Goal: Information Seeking & Learning: Learn about a topic

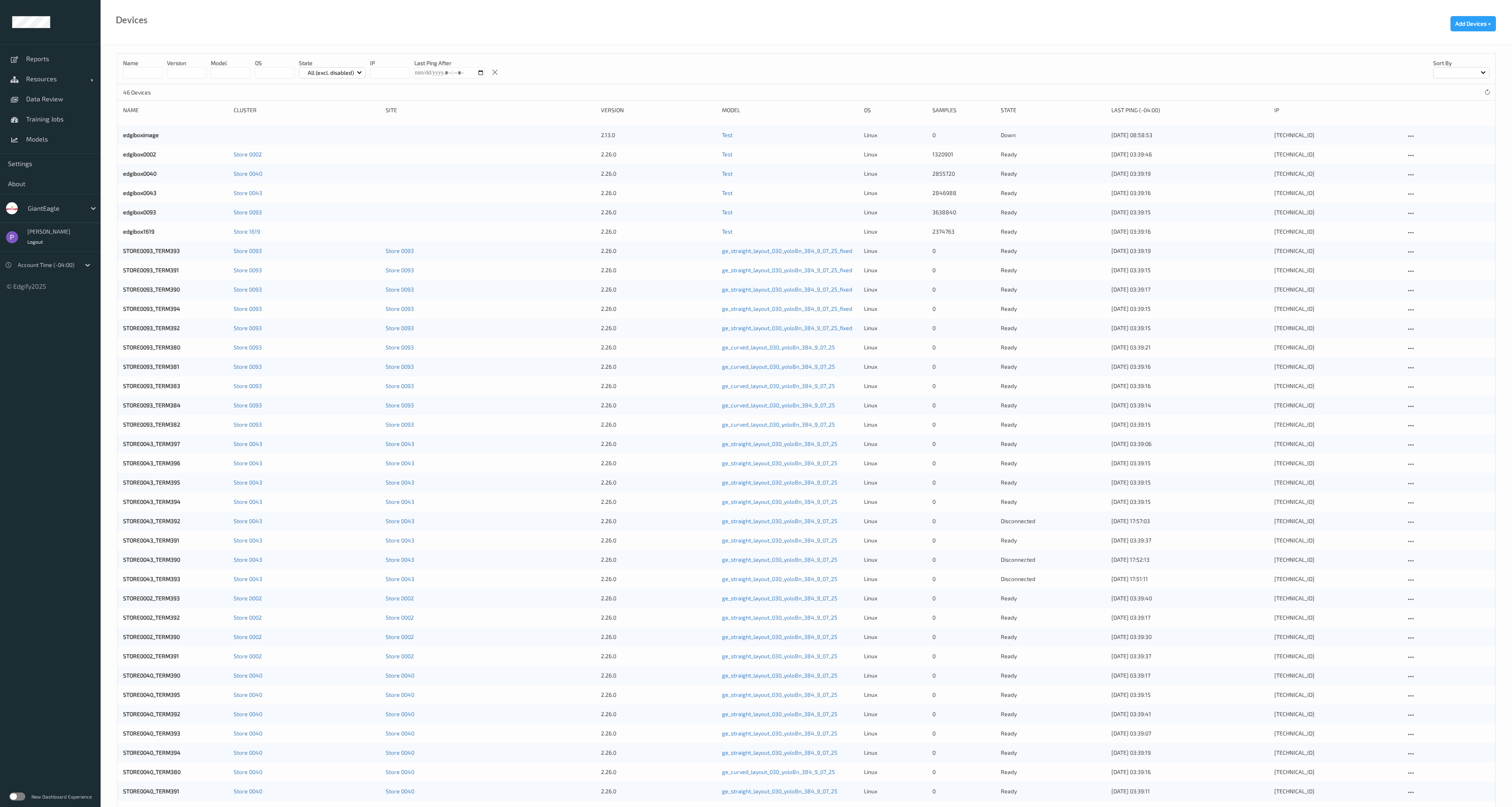
click at [18, 797] on label at bounding box center [17, 796] width 16 height 8
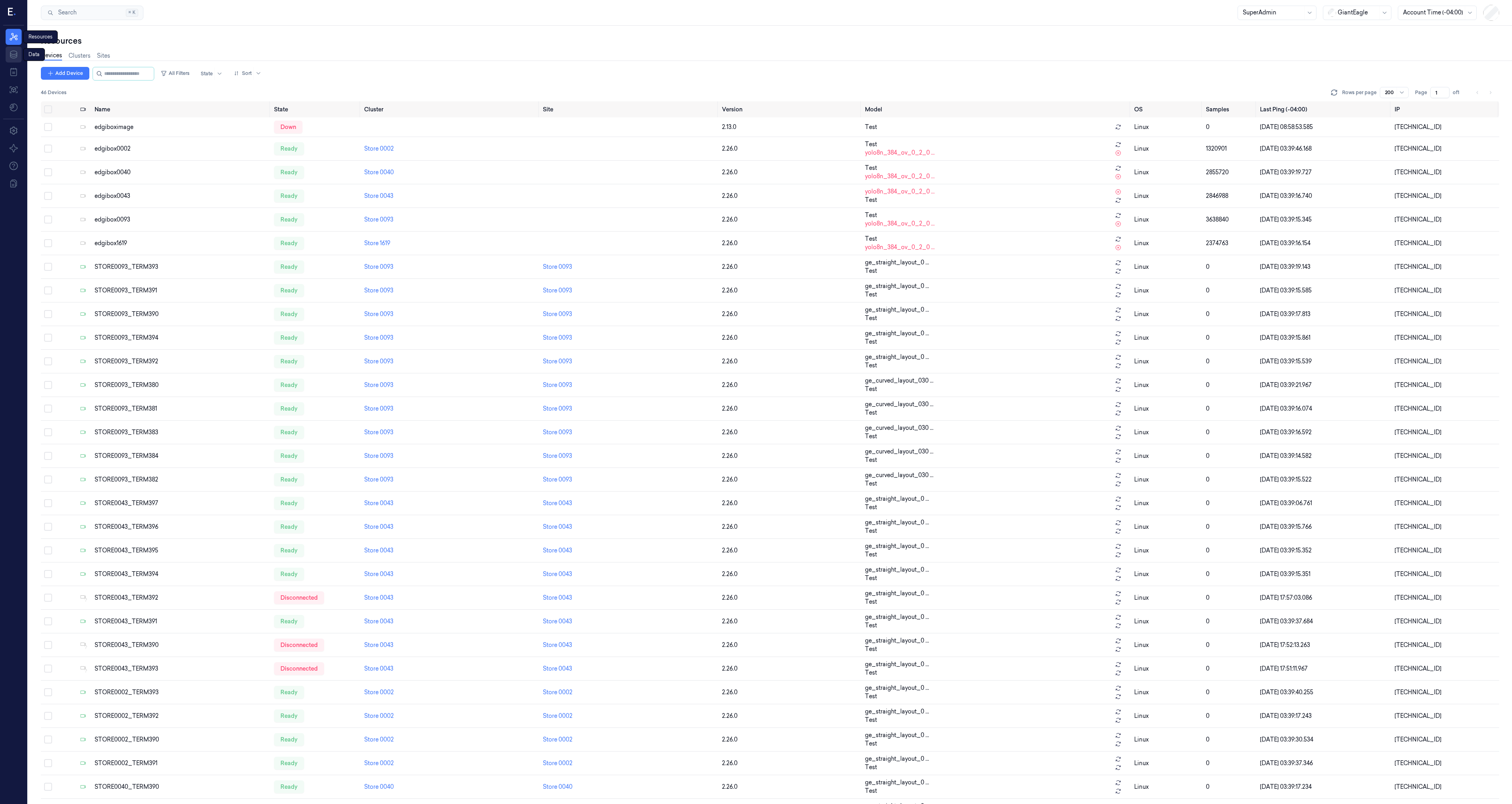
click at [16, 50] on icon at bounding box center [14, 54] width 10 height 10
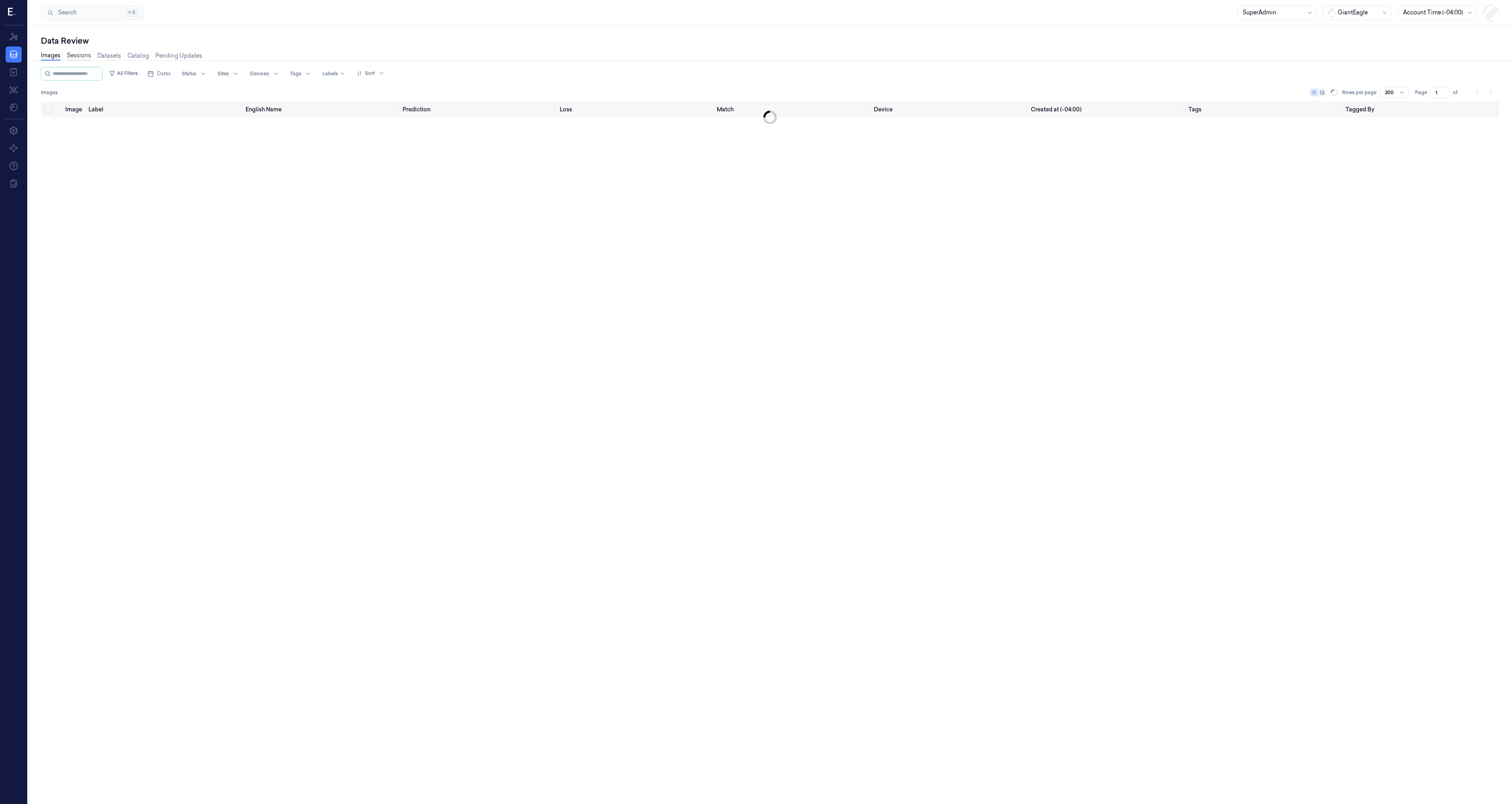
click at [81, 57] on link "Sessions" at bounding box center [79, 56] width 24 height 9
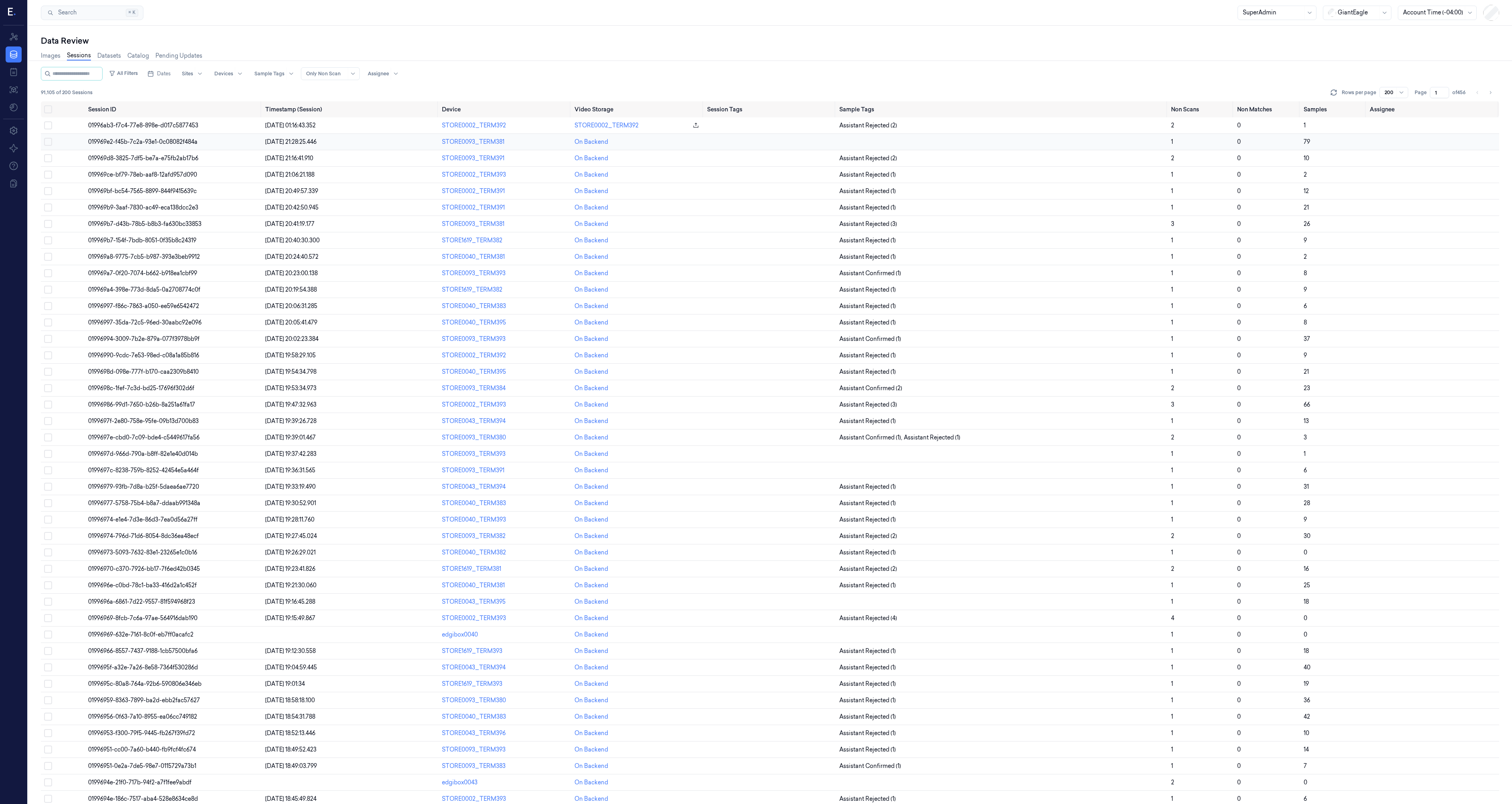
click at [104, 149] on td "019969e2-f45b-7c2a-93e1-0c08082f484a" at bounding box center [173, 142] width 177 height 17
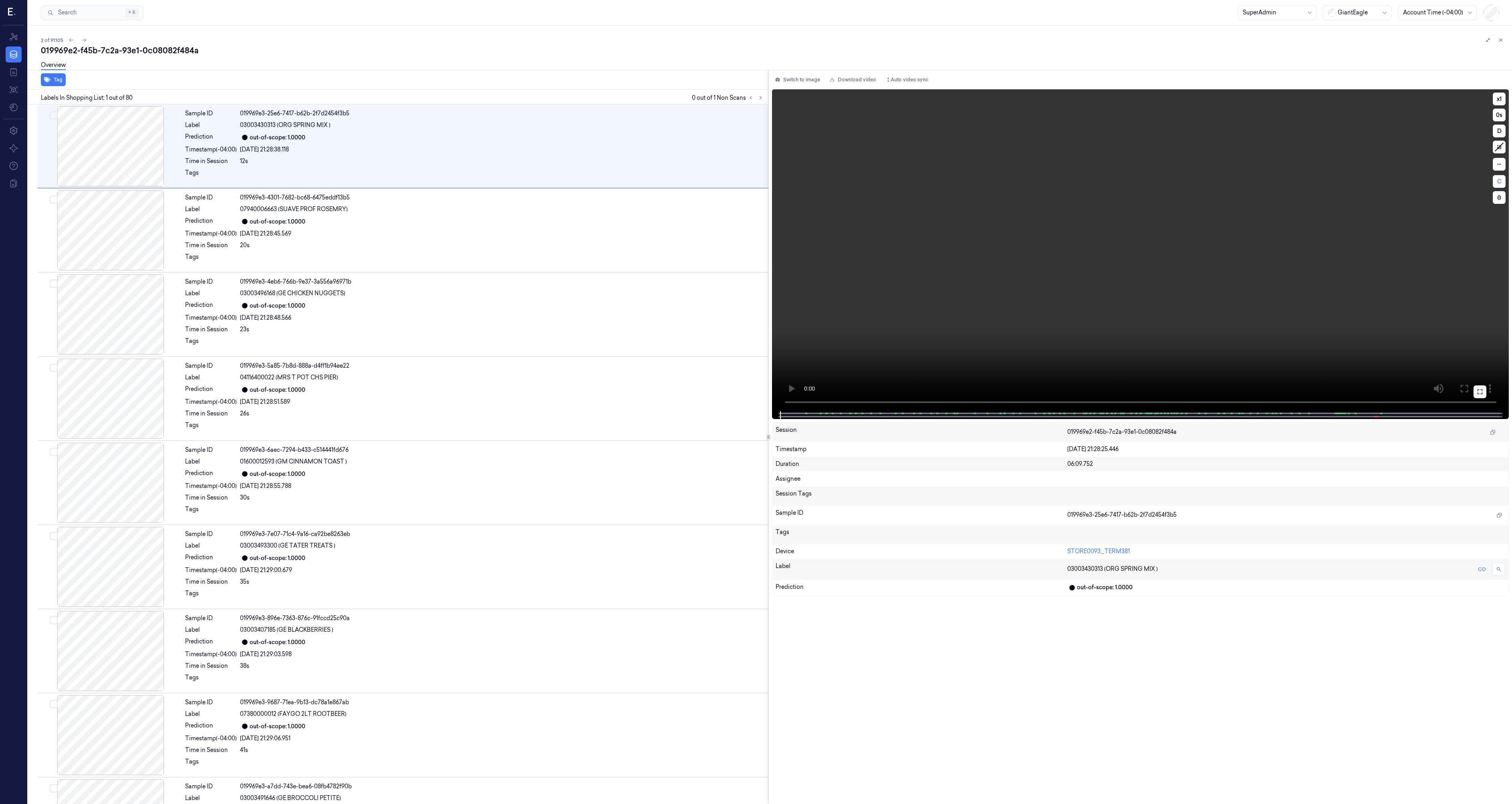
click at [1477, 391] on icon at bounding box center [1480, 392] width 7 height 7
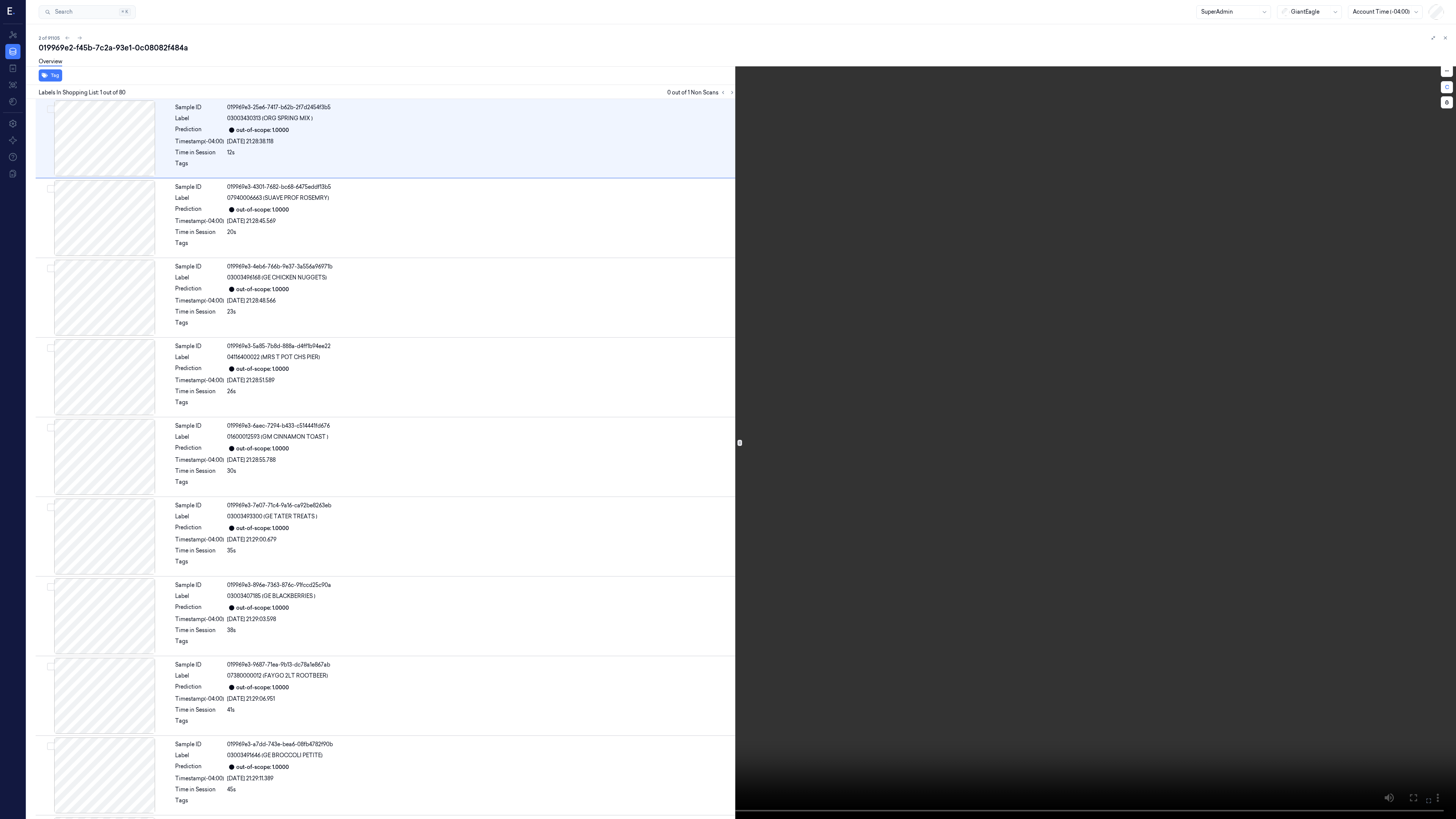
click at [0, 0] on icon at bounding box center [0, 0] width 0 height 0
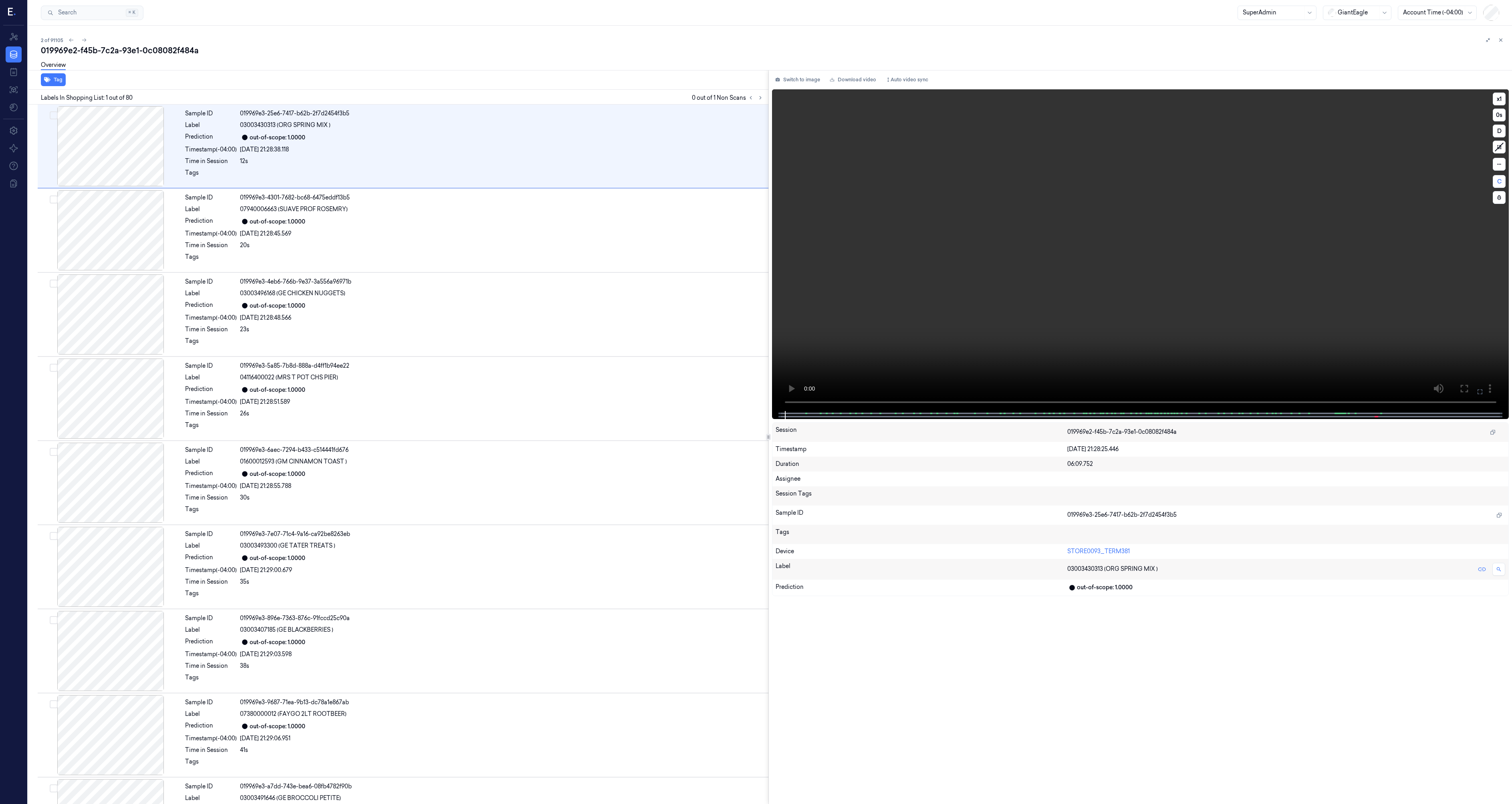
click at [1292, 276] on video at bounding box center [1141, 250] width 737 height 322
